Goal: Task Accomplishment & Management: Use online tool/utility

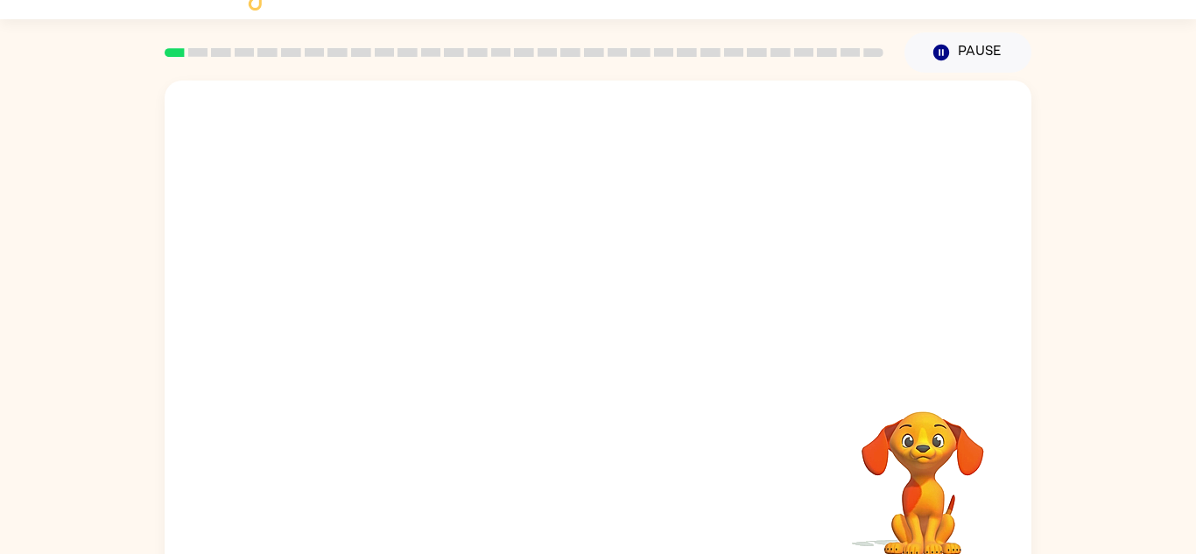
scroll to position [61, 0]
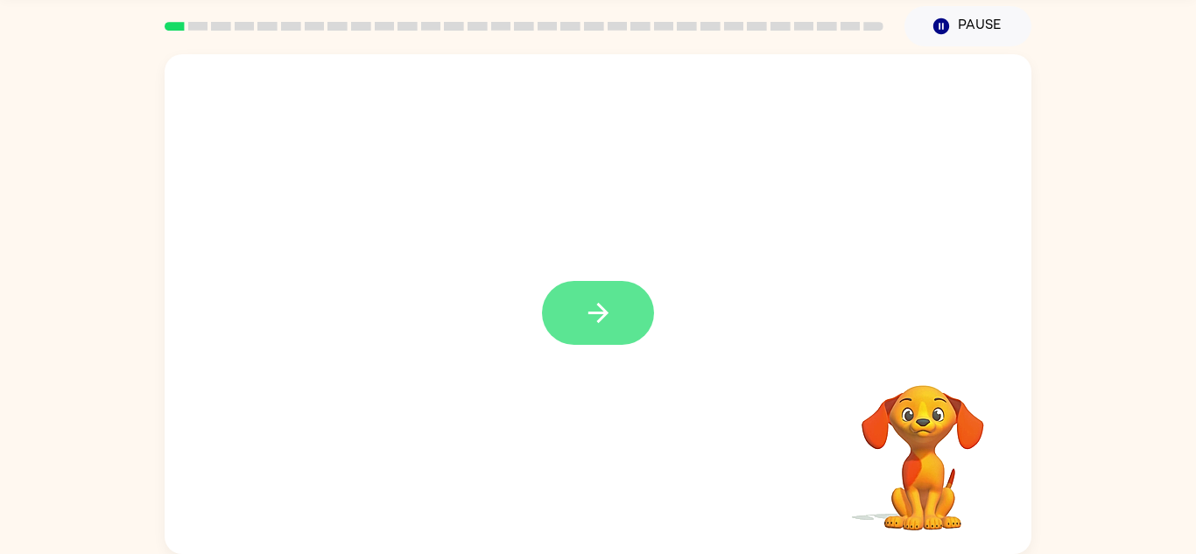
click at [560, 315] on button "button" at bounding box center [598, 313] width 112 height 64
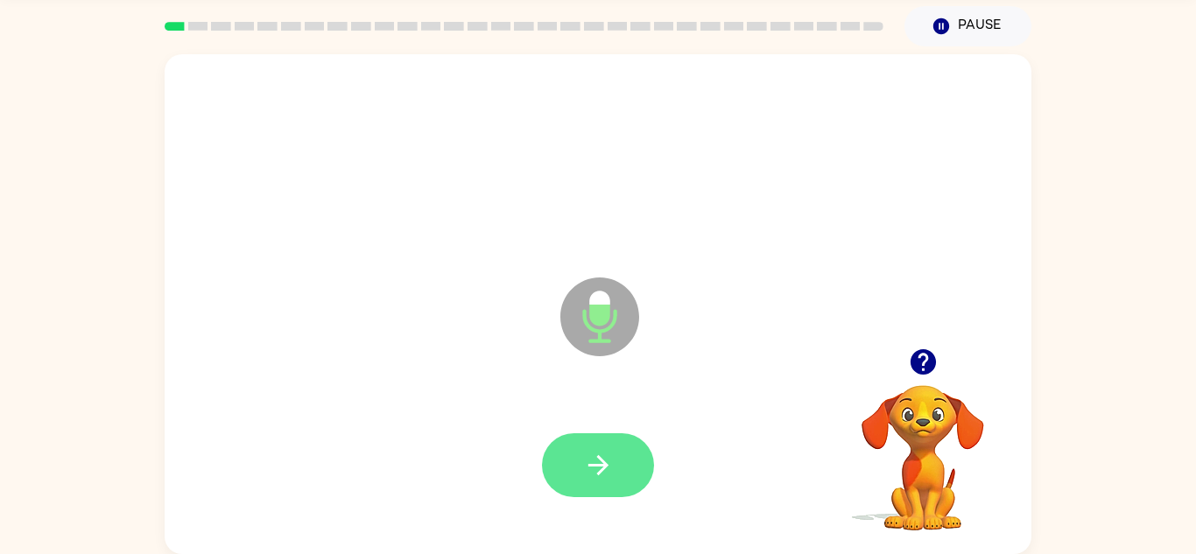
click at [612, 466] on icon "button" at bounding box center [598, 465] width 31 height 31
click at [622, 485] on button "button" at bounding box center [598, 465] width 112 height 64
click at [606, 467] on icon "button" at bounding box center [597, 465] width 20 height 20
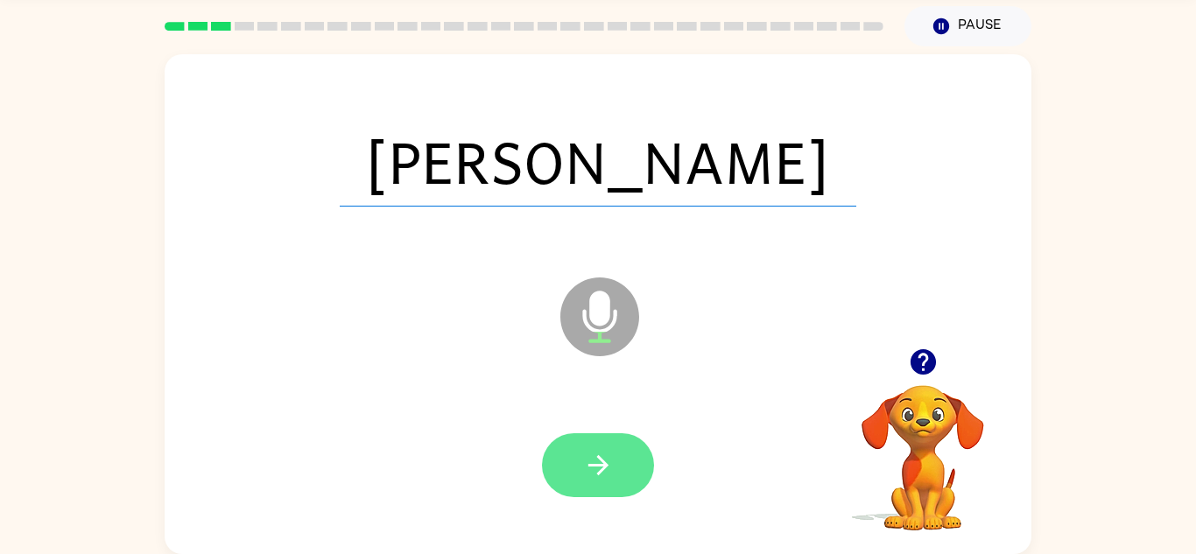
click at [604, 451] on icon "button" at bounding box center [598, 465] width 31 height 31
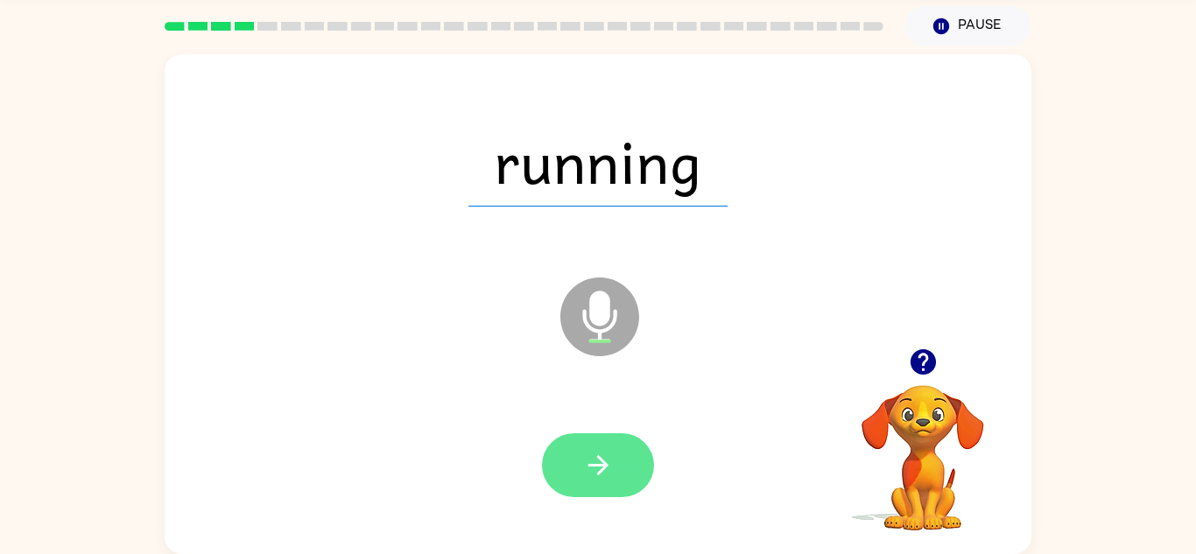
click at [565, 481] on button "button" at bounding box center [598, 465] width 112 height 64
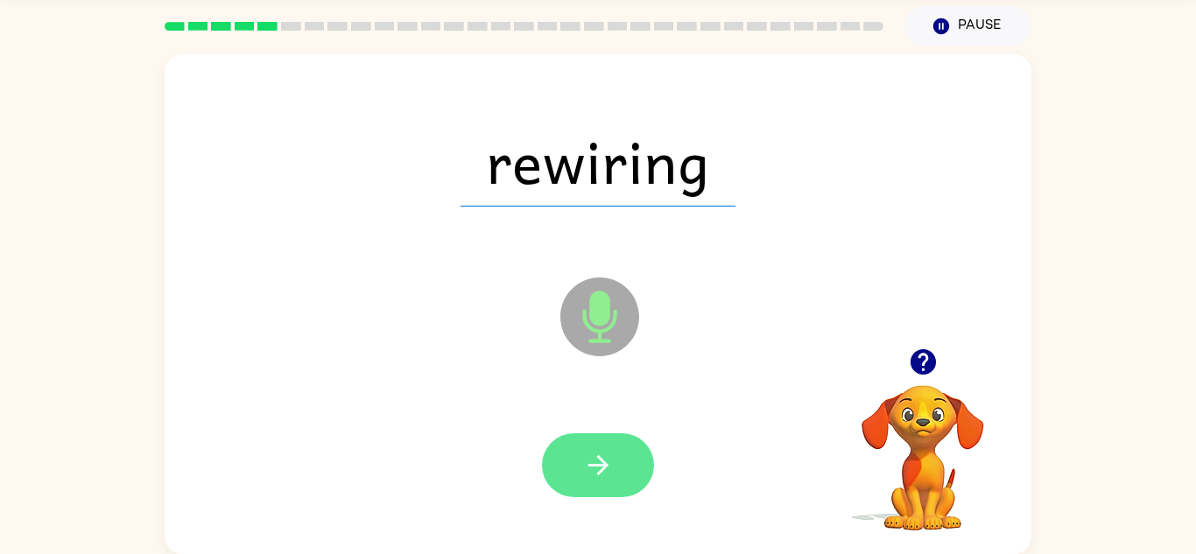
click at [587, 474] on icon "button" at bounding box center [598, 465] width 31 height 31
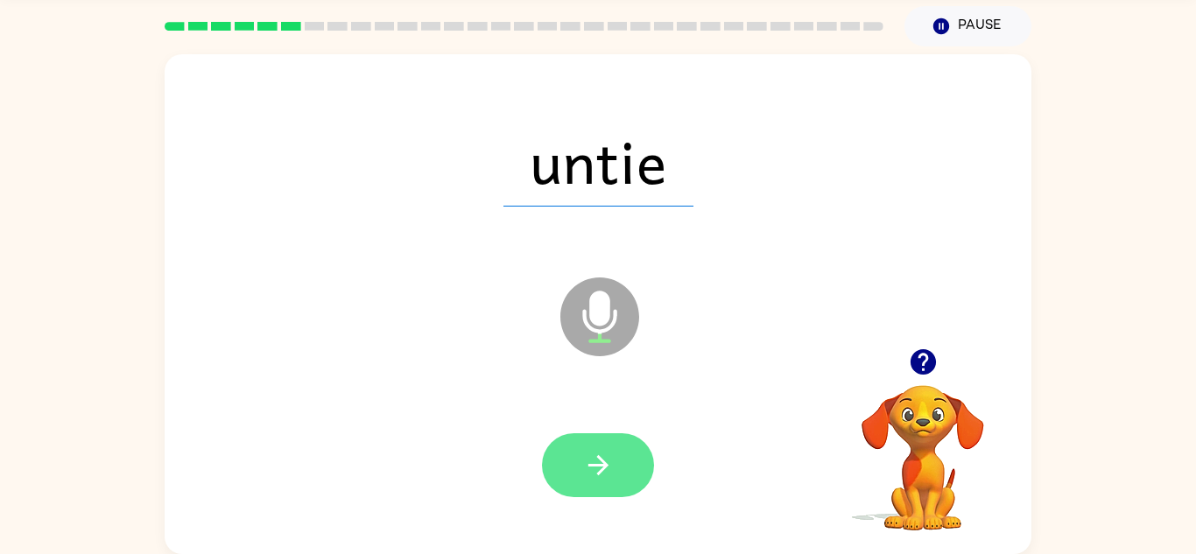
click at [614, 444] on button "button" at bounding box center [598, 465] width 112 height 64
click at [620, 463] on button "button" at bounding box center [598, 465] width 112 height 64
click at [607, 478] on icon "button" at bounding box center [598, 465] width 31 height 31
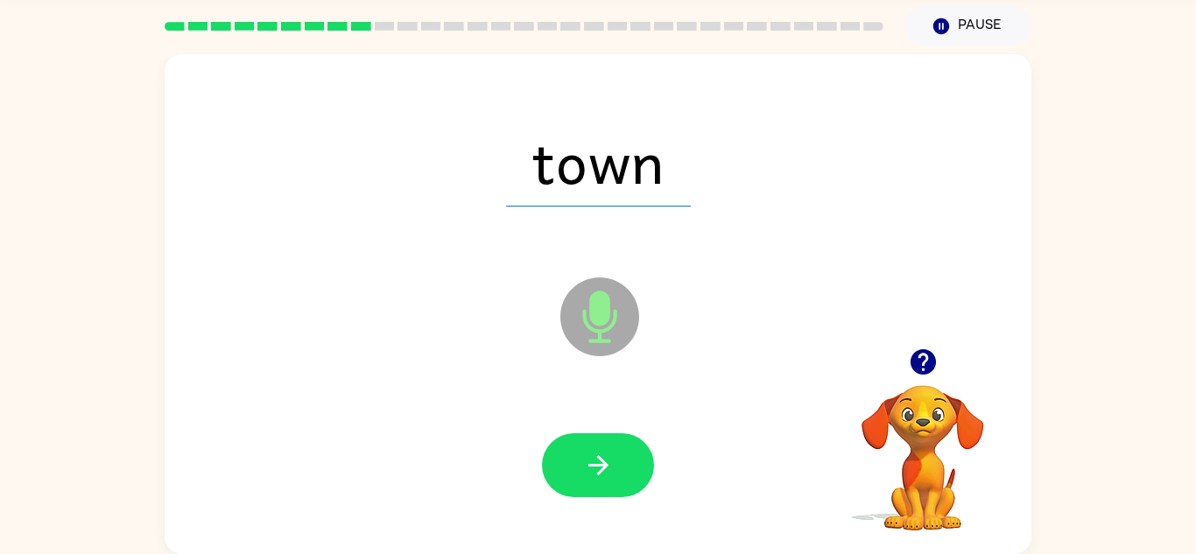
click at [612, 516] on div at bounding box center [598, 466] width 832 height 144
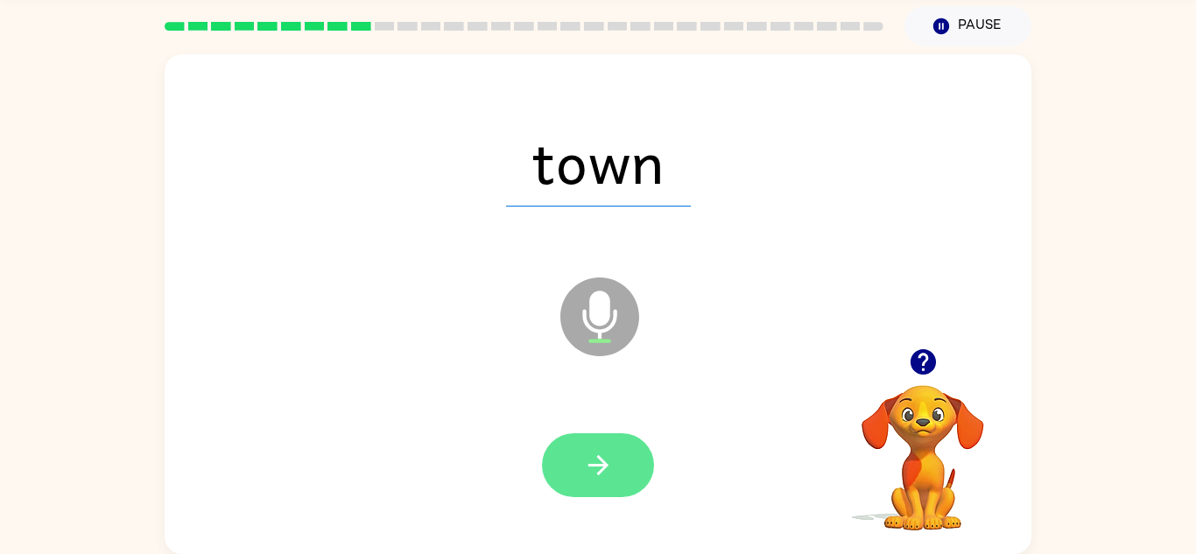
click at [617, 461] on button "button" at bounding box center [598, 465] width 112 height 64
click at [600, 472] on icon "button" at bounding box center [597, 465] width 20 height 20
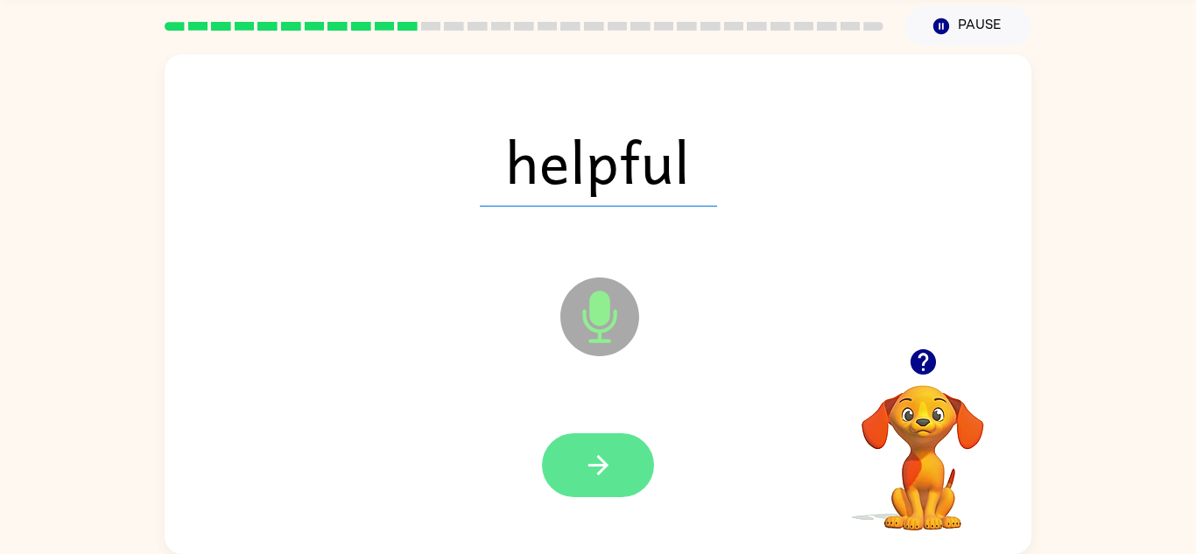
click at [579, 486] on button "button" at bounding box center [598, 465] width 112 height 64
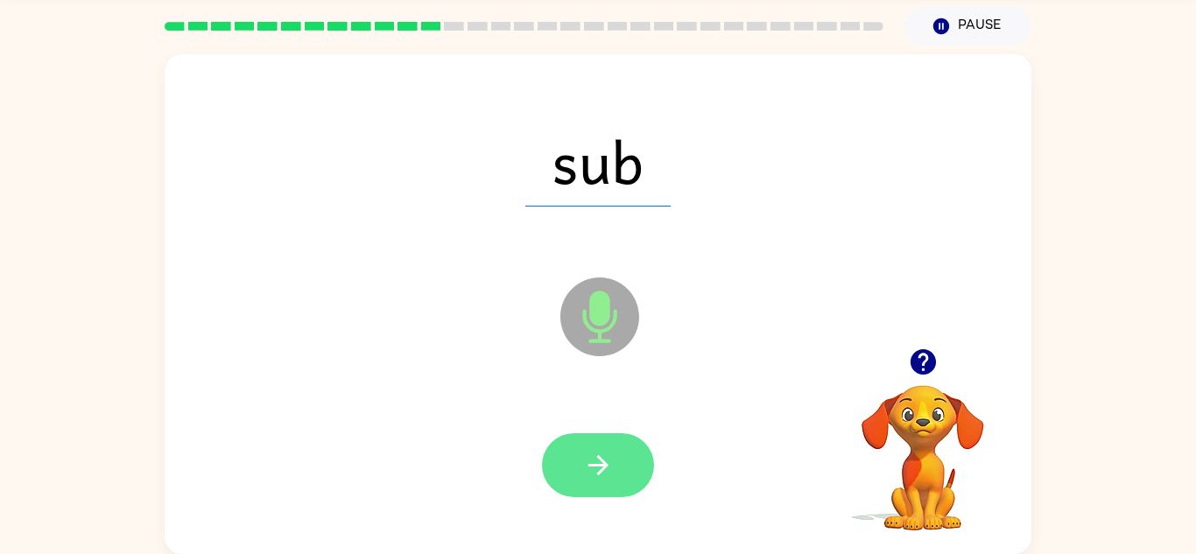
click at [584, 473] on icon "button" at bounding box center [598, 465] width 31 height 31
click at [603, 459] on icon "button" at bounding box center [598, 465] width 31 height 31
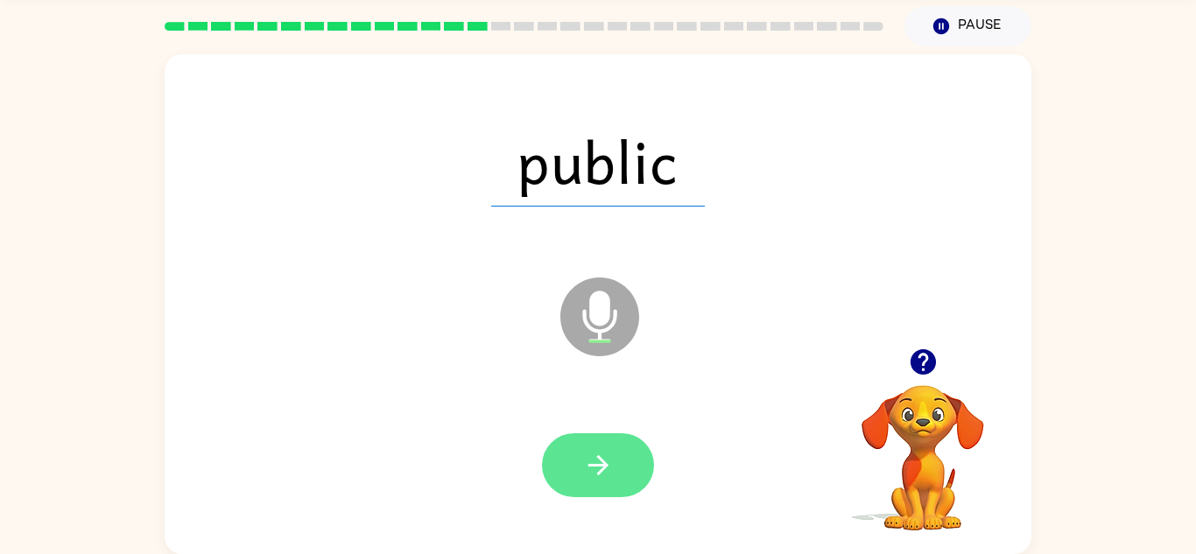
click at [587, 460] on icon "button" at bounding box center [598, 465] width 31 height 31
click at [609, 459] on icon "button" at bounding box center [598, 465] width 31 height 31
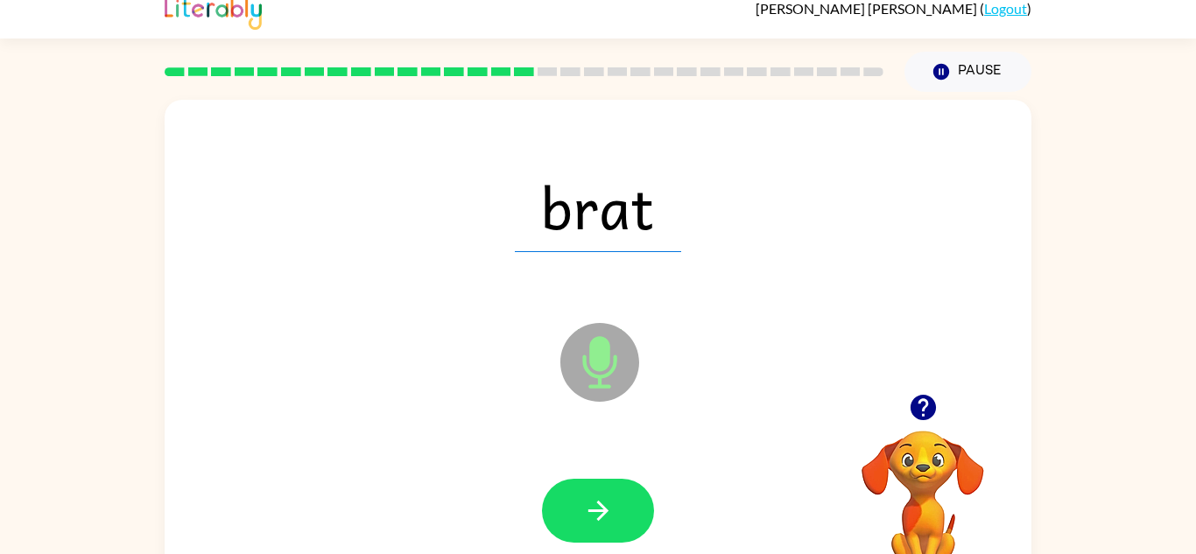
scroll to position [15, 0]
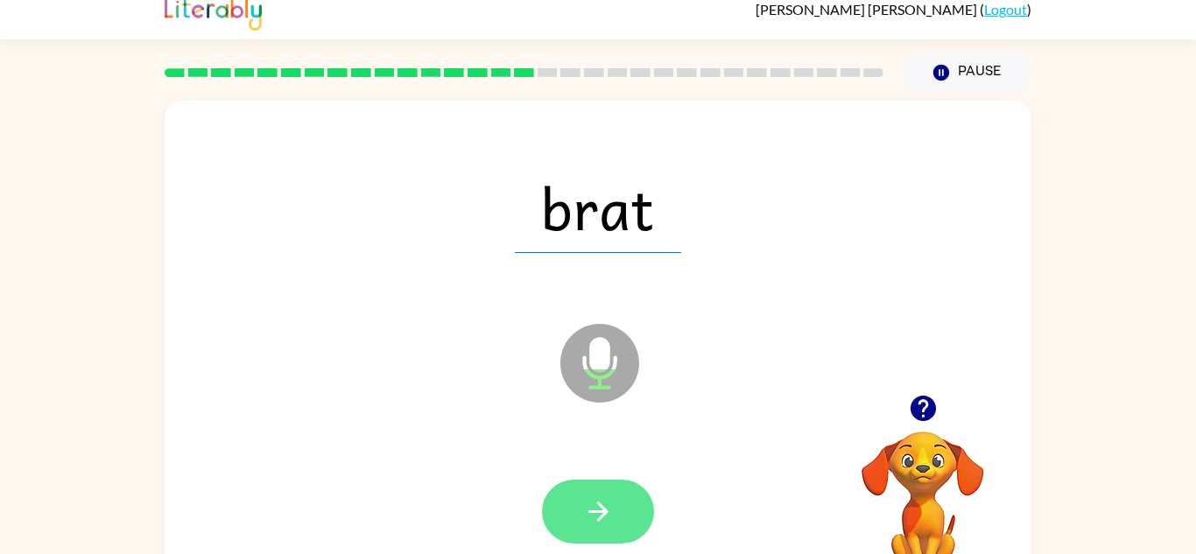
click at [600, 526] on icon "button" at bounding box center [598, 511] width 31 height 31
click at [614, 528] on button "button" at bounding box center [598, 512] width 112 height 64
click at [585, 528] on button "button" at bounding box center [598, 512] width 112 height 64
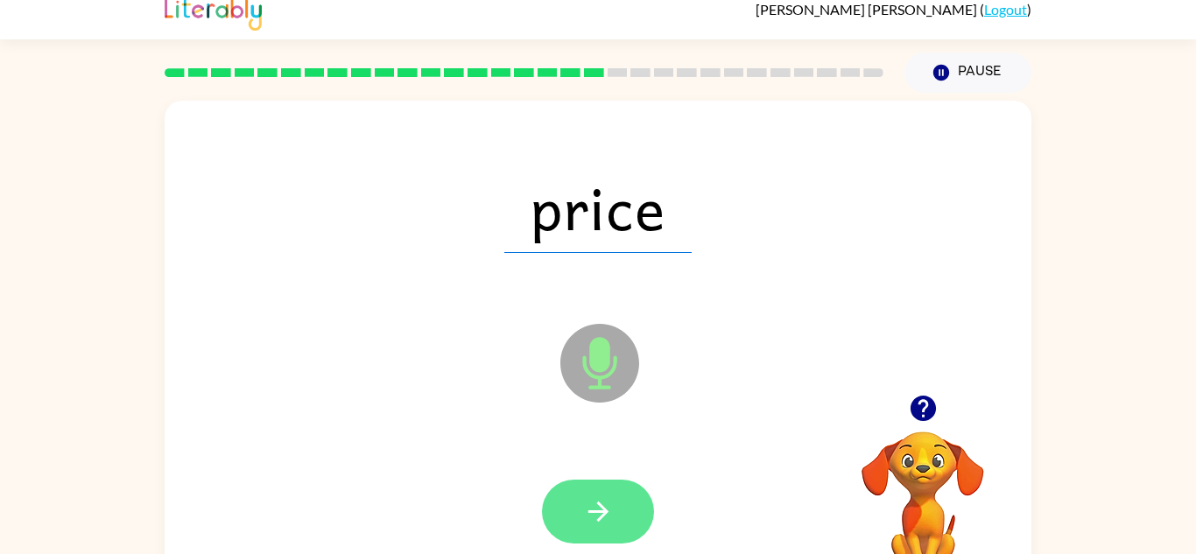
click at [599, 511] on icon "button" at bounding box center [597, 512] width 20 height 20
click at [610, 517] on icon "button" at bounding box center [598, 511] width 31 height 31
click at [596, 531] on button "button" at bounding box center [598, 512] width 112 height 64
click at [584, 542] on button "button" at bounding box center [598, 512] width 112 height 64
click at [611, 506] on icon "button" at bounding box center [598, 511] width 31 height 31
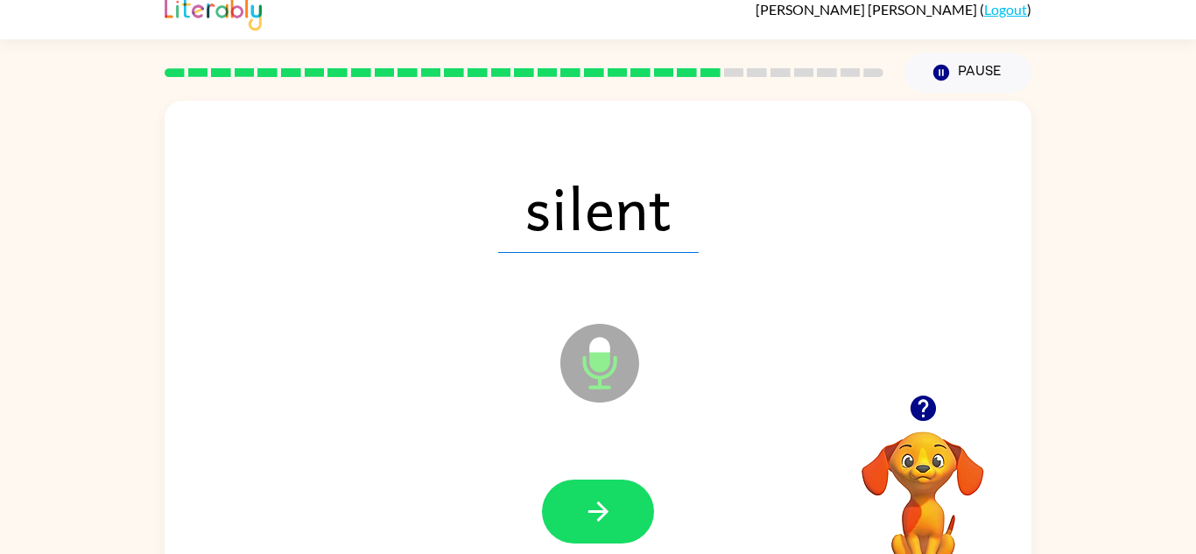
scroll to position [0, 0]
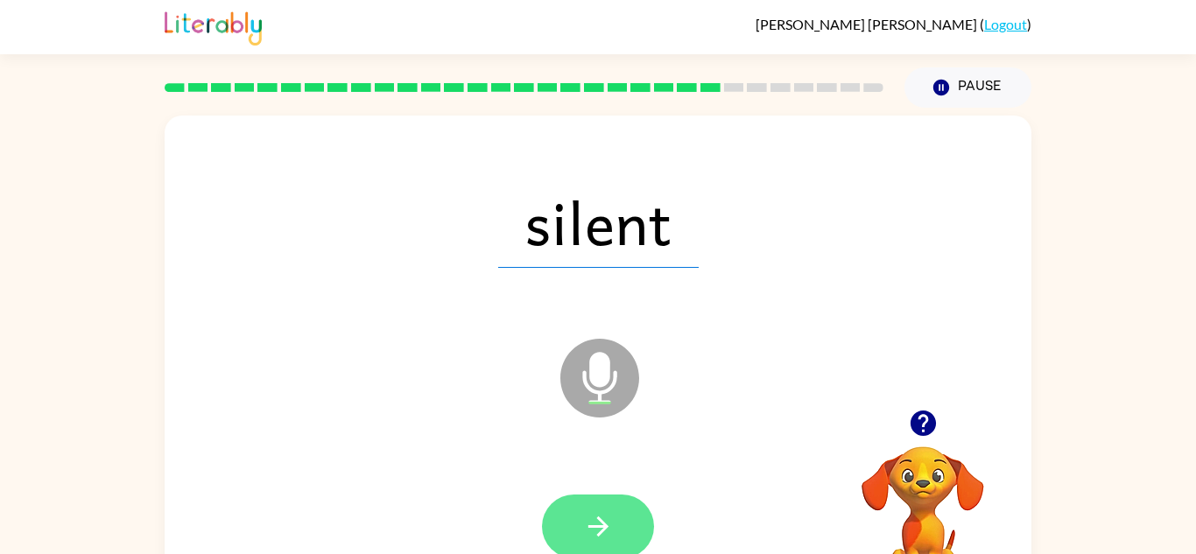
click at [591, 509] on button "button" at bounding box center [598, 527] width 112 height 64
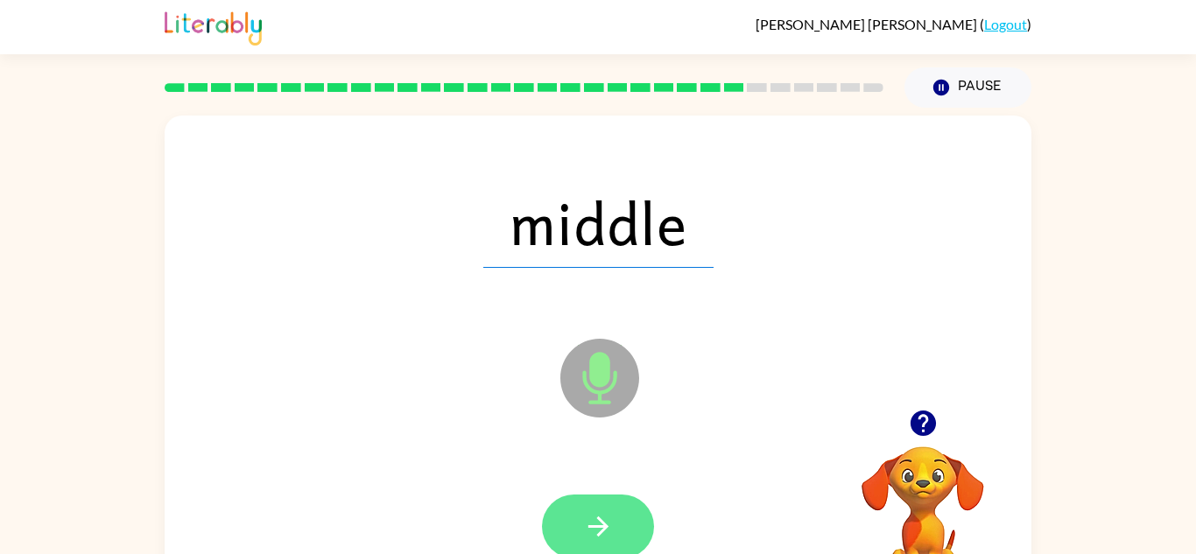
click at [597, 511] on icon "button" at bounding box center [598, 526] width 31 height 31
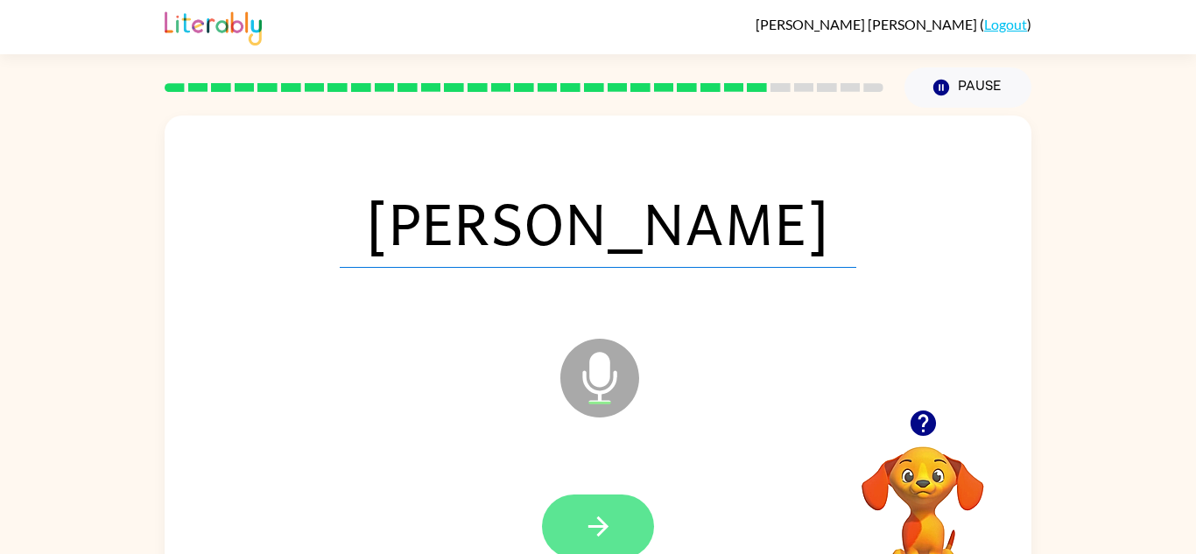
click at [617, 516] on button "button" at bounding box center [598, 527] width 112 height 64
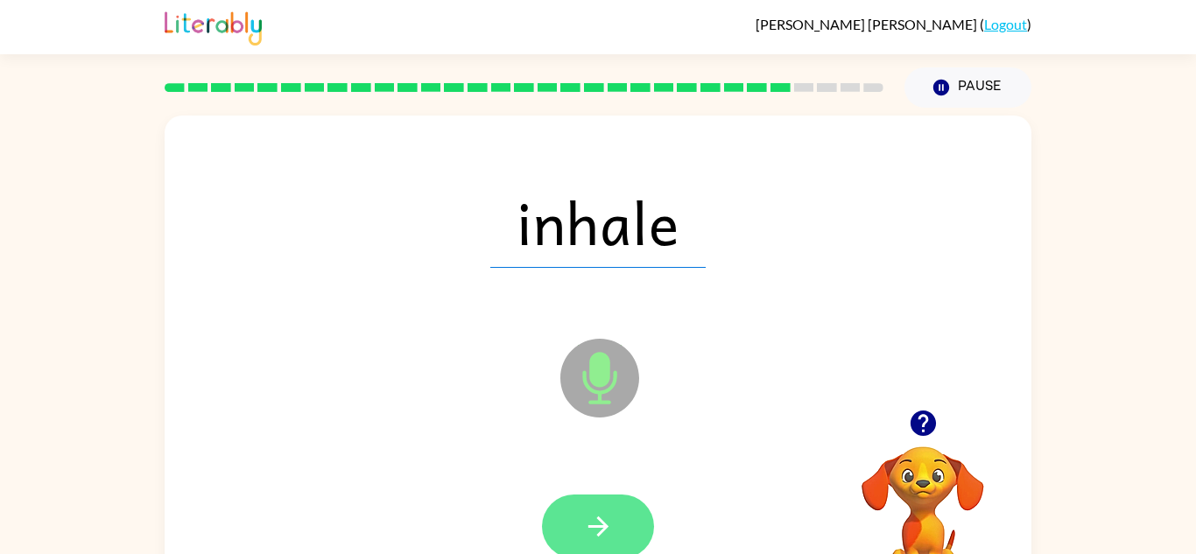
click at [568, 502] on button "button" at bounding box center [598, 527] width 112 height 64
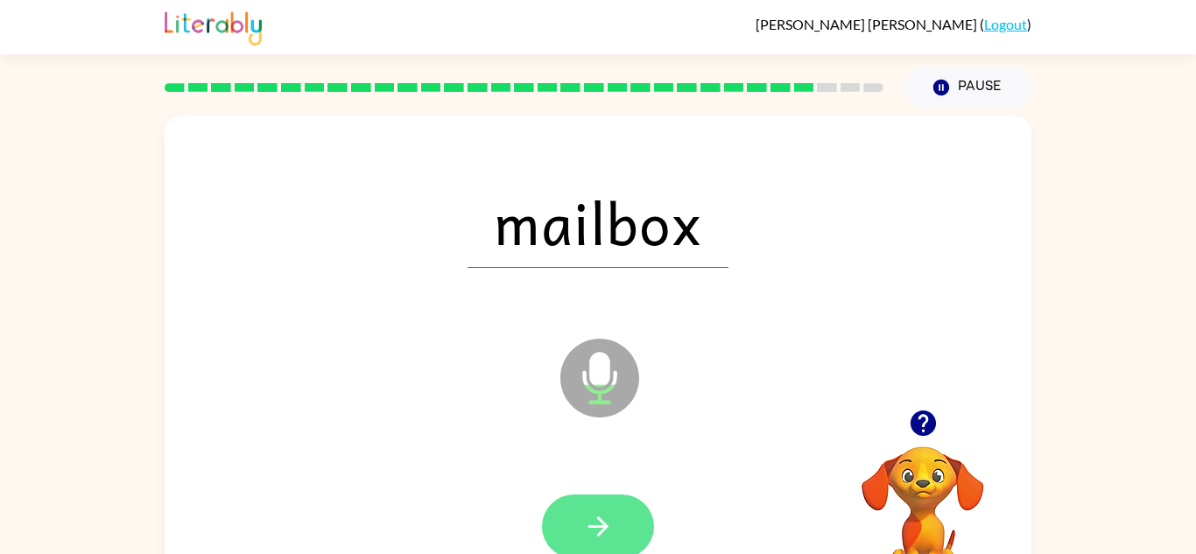
click at [600, 520] on icon "button" at bounding box center [597, 526] width 20 height 20
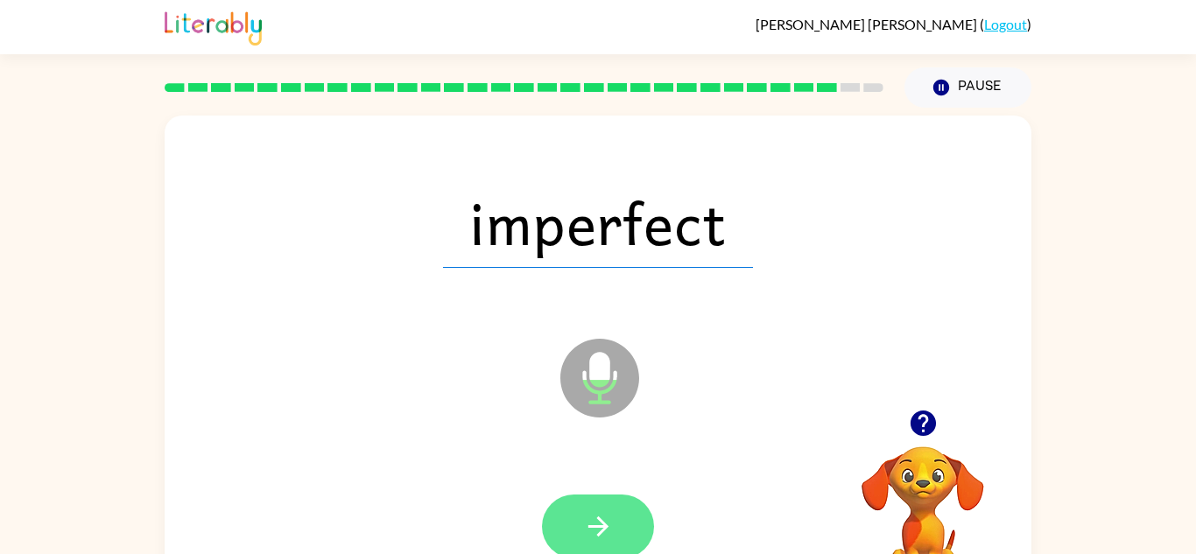
click at [593, 526] on icon "button" at bounding box center [597, 526] width 20 height 20
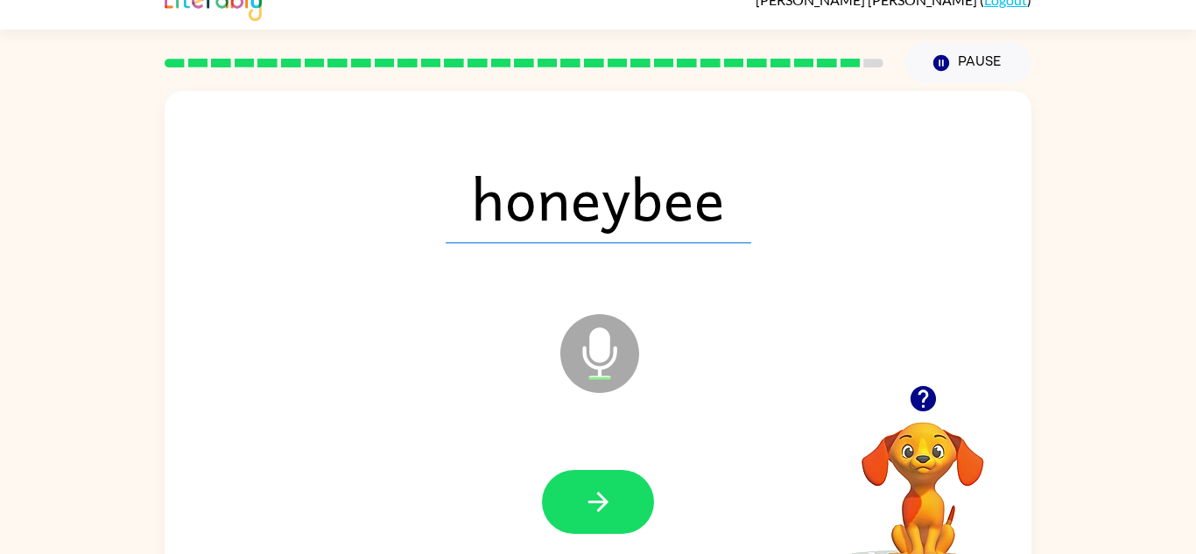
scroll to position [27, 0]
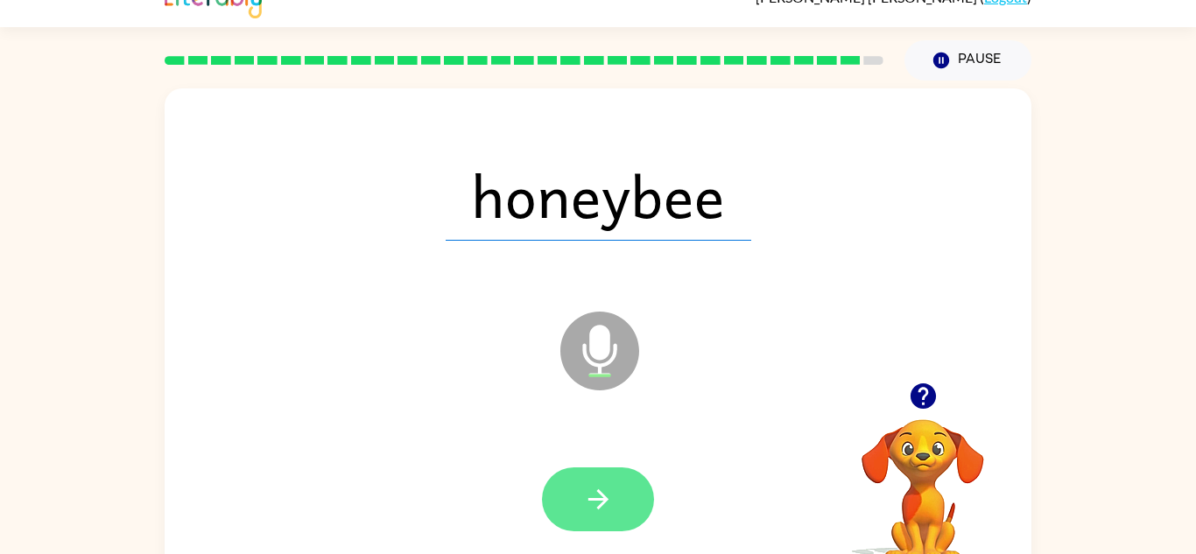
click at [584, 485] on icon "button" at bounding box center [598, 499] width 31 height 31
